Goal: Navigation & Orientation: Find specific page/section

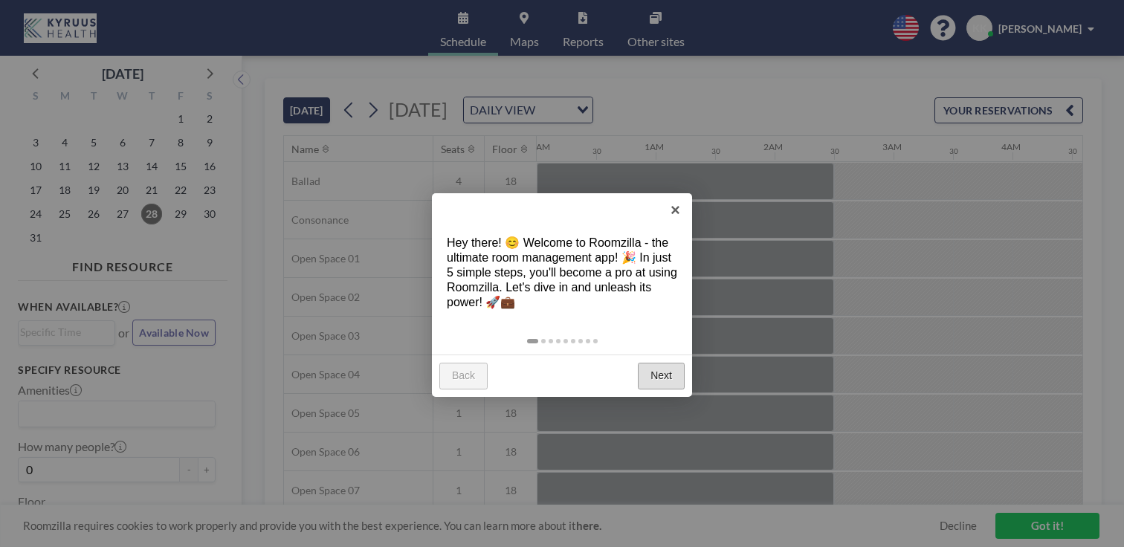
scroll to position [0, 1160]
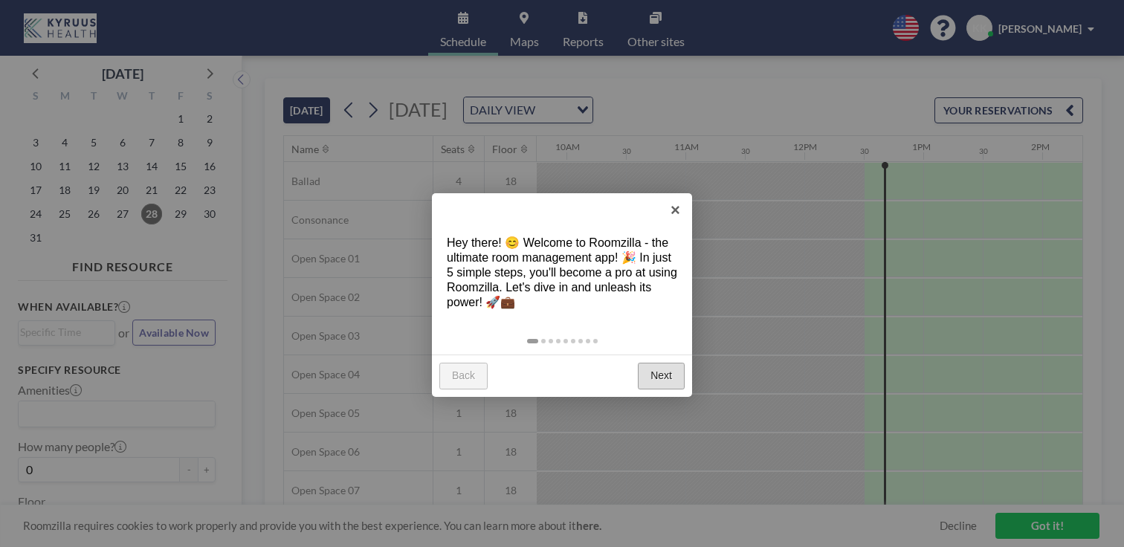
click at [668, 363] on link "Next" at bounding box center [661, 376] width 47 height 27
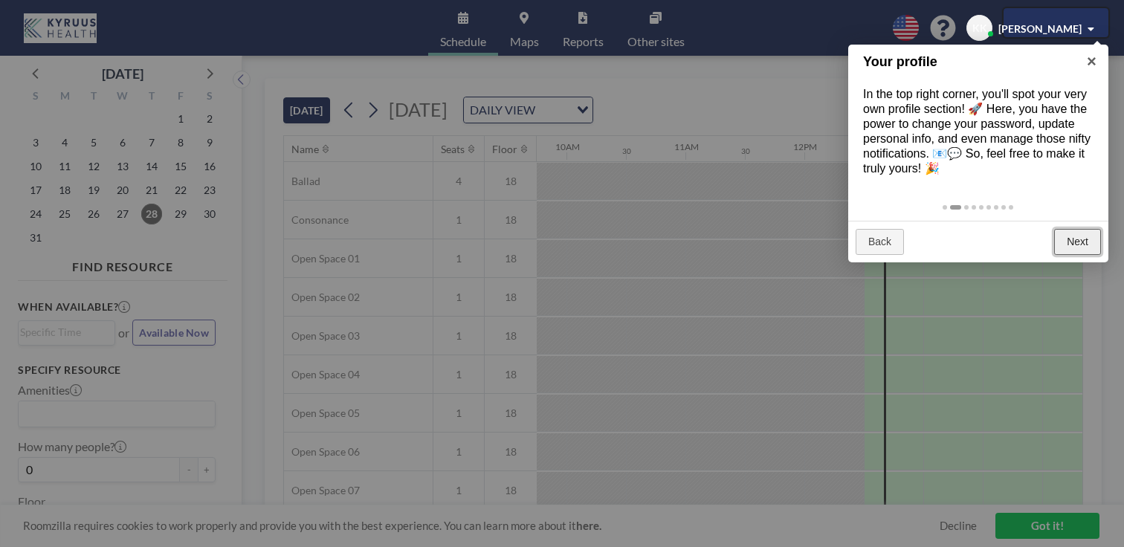
click at [1074, 229] on link "Next" at bounding box center [1077, 242] width 47 height 27
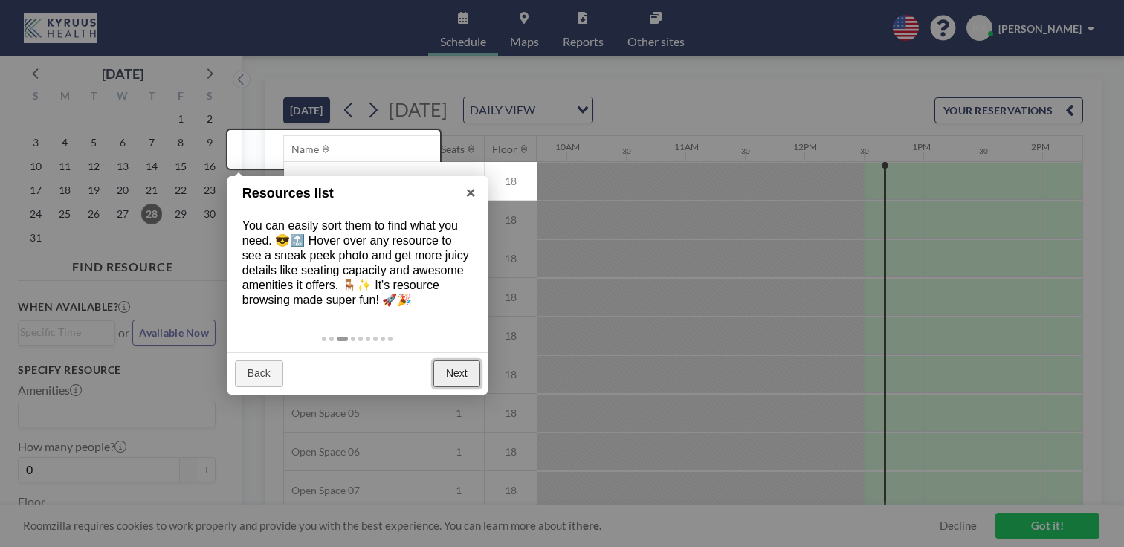
click at [462, 360] on link "Next" at bounding box center [456, 373] width 47 height 27
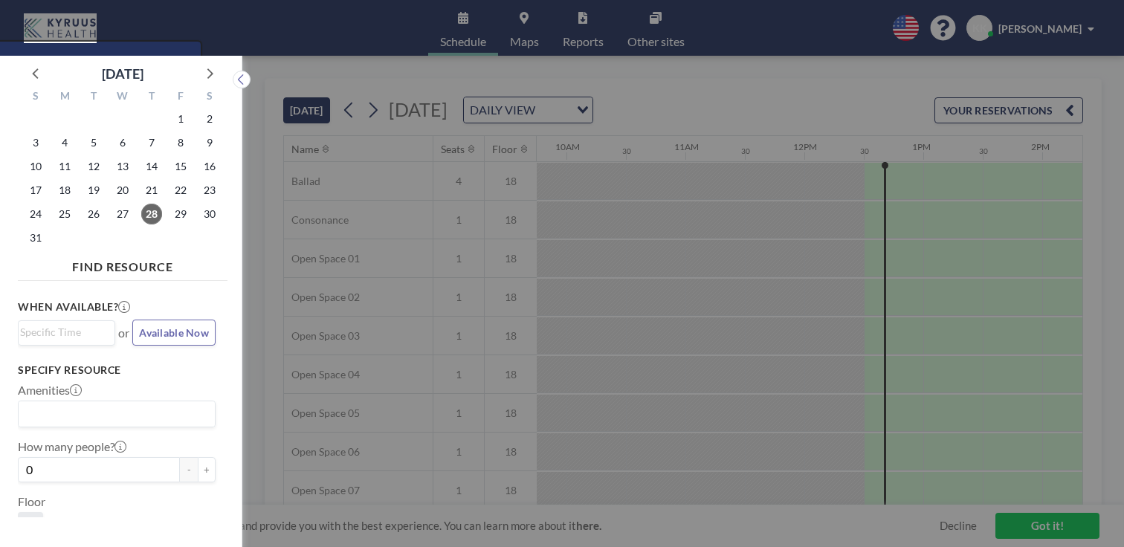
scroll to position [4, 0]
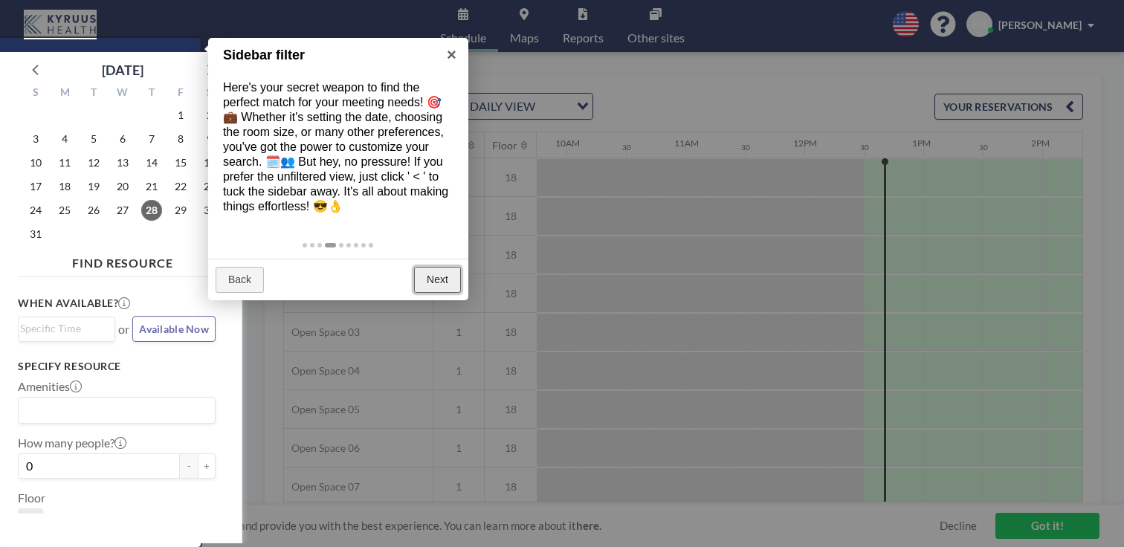
click at [435, 267] on link "Next" at bounding box center [437, 280] width 47 height 27
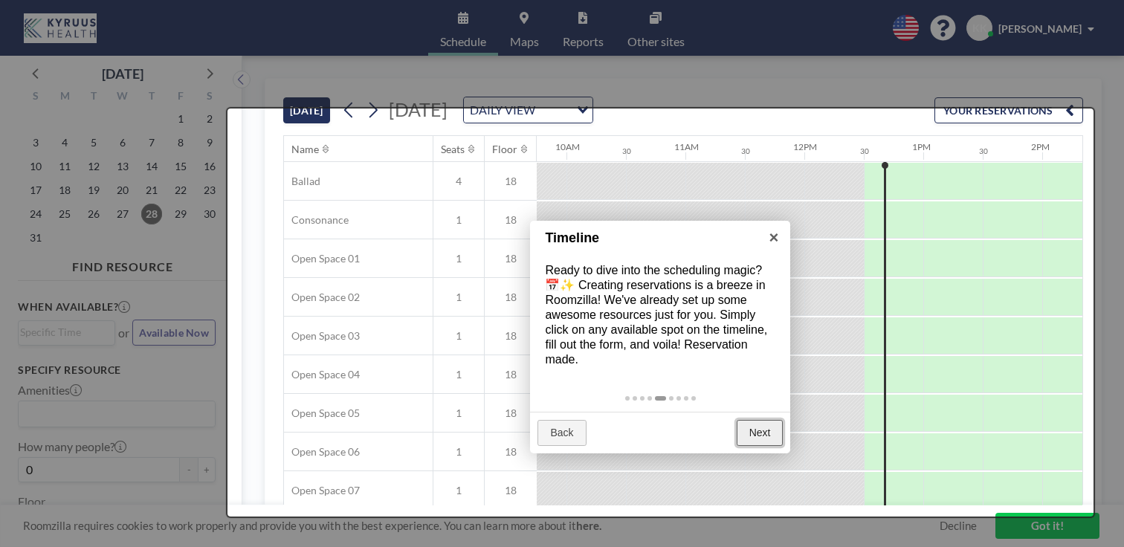
click at [763, 420] on link "Next" at bounding box center [760, 433] width 47 height 27
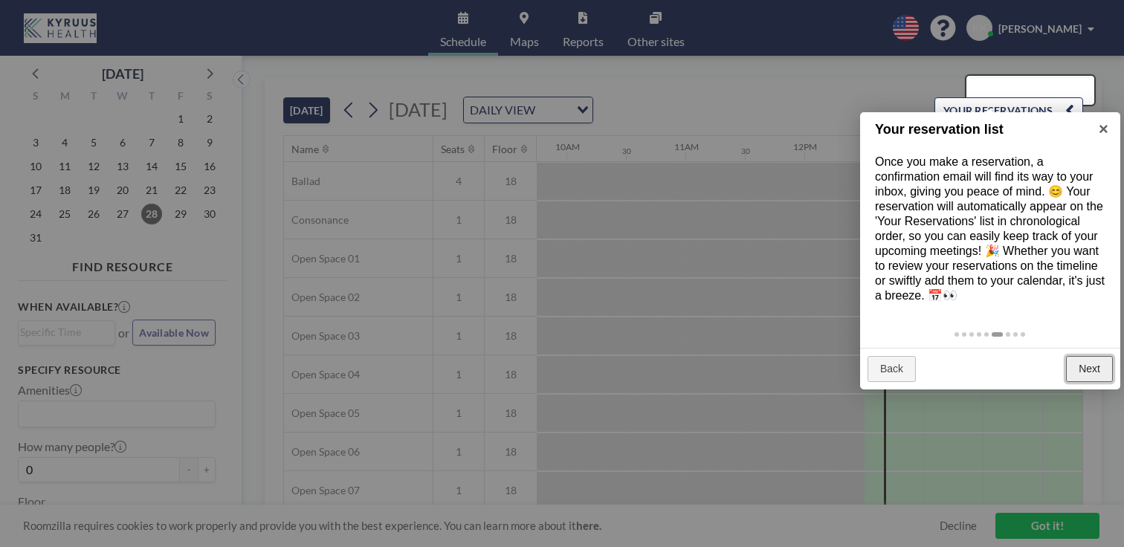
click at [1096, 356] on link "Next" at bounding box center [1089, 369] width 47 height 27
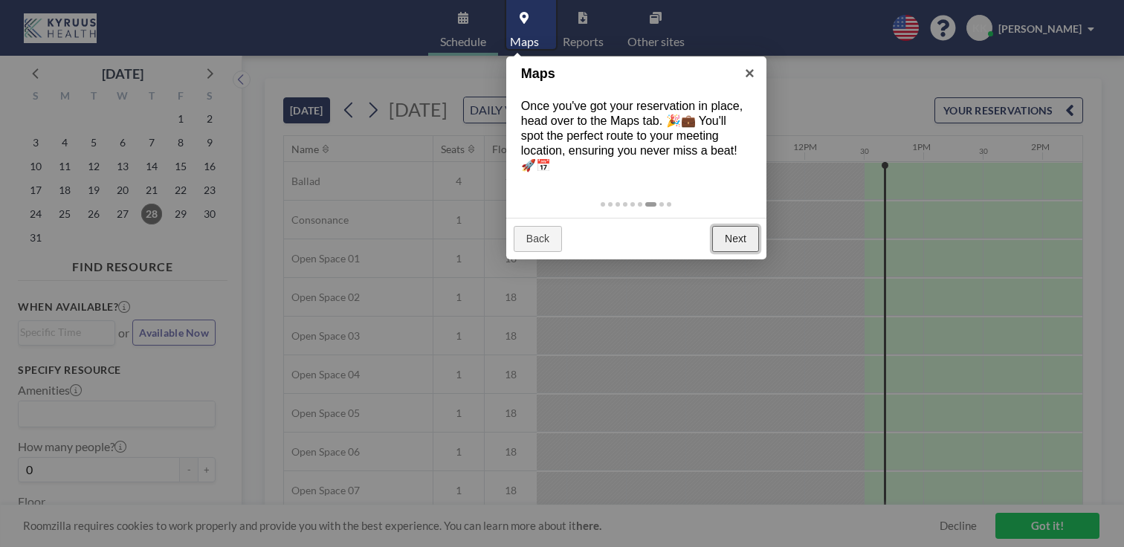
click at [737, 226] on link "Next" at bounding box center [735, 239] width 47 height 27
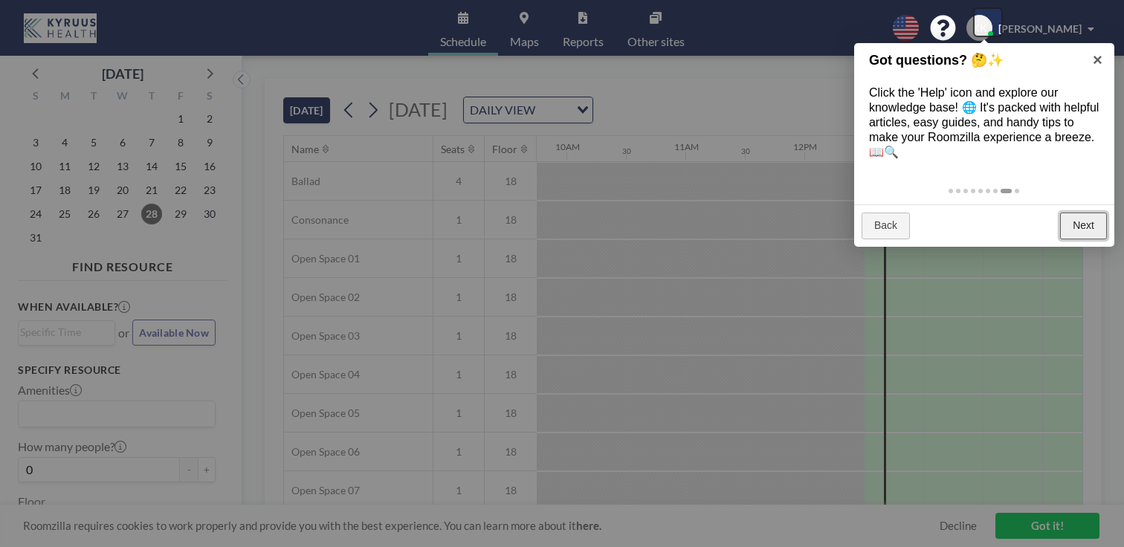
click at [1095, 213] on link "Next" at bounding box center [1083, 226] width 47 height 27
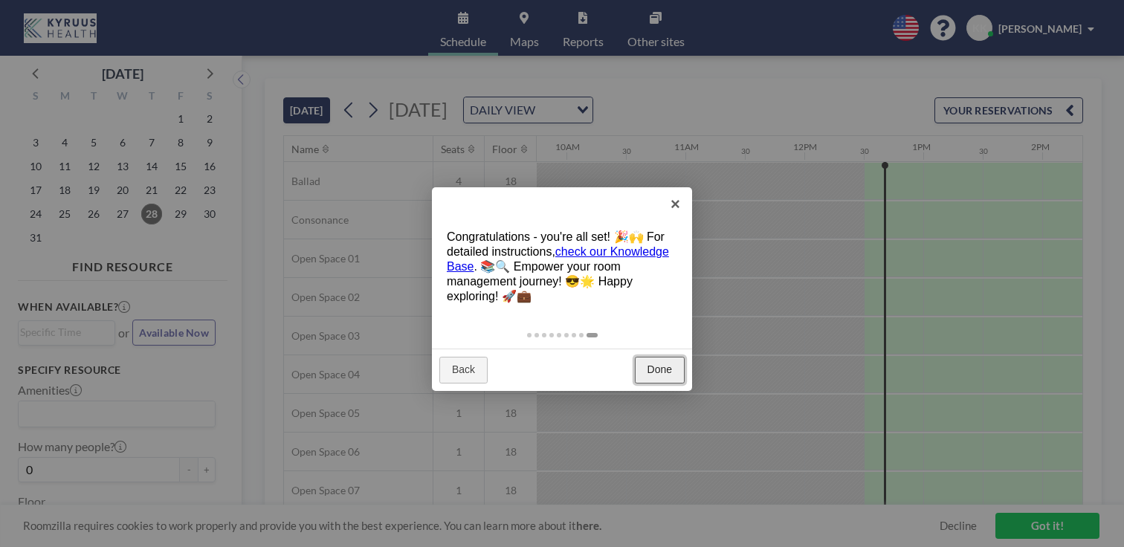
click at [662, 357] on link "Done" at bounding box center [660, 370] width 50 height 27
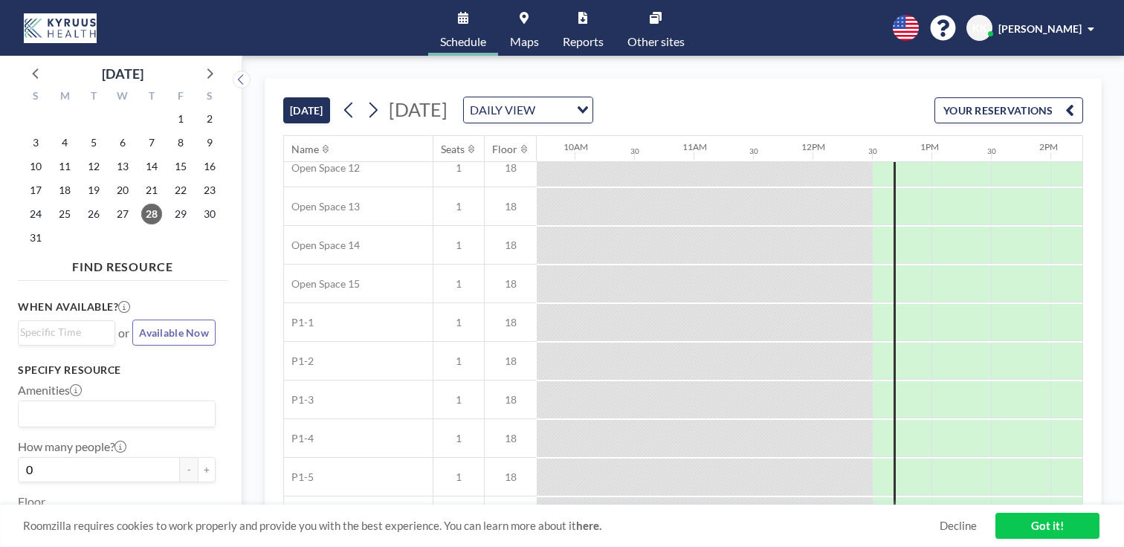
click at [534, 22] on link "Maps" at bounding box center [524, 28] width 53 height 56
